Goal: Find specific page/section: Find specific page/section

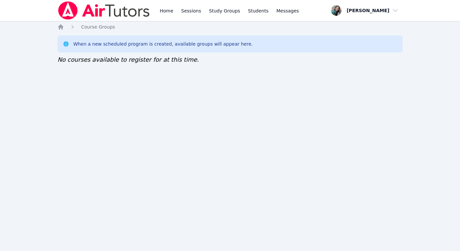
click at [78, 104] on div "Home Sessions Study Groups Students Messages Open user menu [PERSON_NAME] Open …" at bounding box center [230, 125] width 460 height 251
